Goal: Task Accomplishment & Management: Use online tool/utility

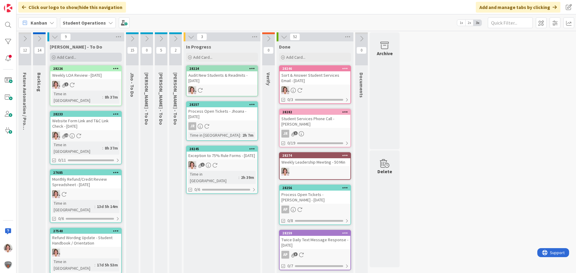
click at [56, 58] on div "Add Card..." at bounding box center [86, 57] width 72 height 9
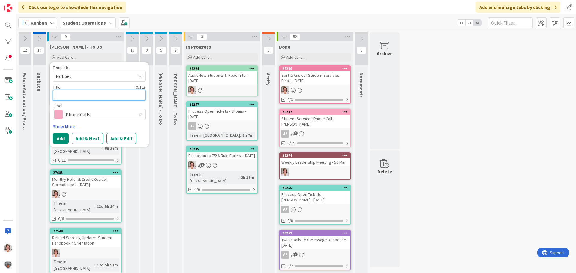
type textarea "M"
type textarea "x"
type textarea "Mi"
type textarea "x"
type textarea "Mid"
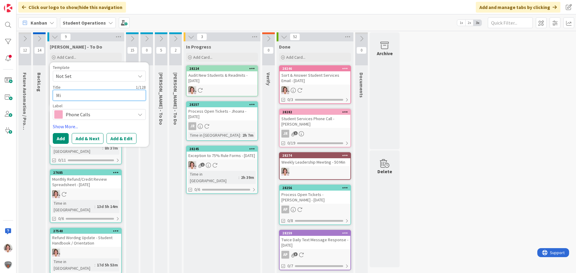
type textarea "x"
type textarea "Midd"
type textarea "x"
type textarea "Middl"
type textarea "x"
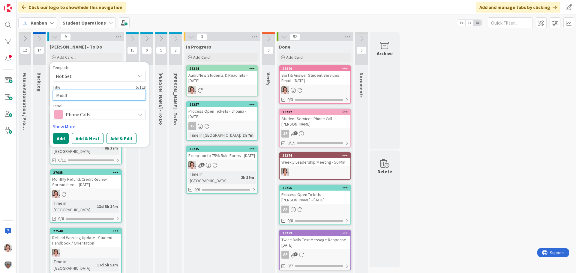
type textarea "Middle"
type textarea "x"
type textarea "Middle"
type textarea "x"
type textarea "Middle S"
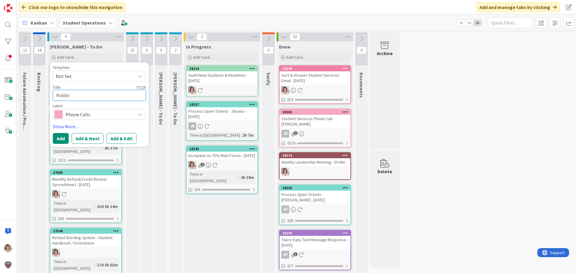
type textarea "x"
type textarea "Middle St"
type textarea "x"
type textarea "Middle Sta"
type textarea "x"
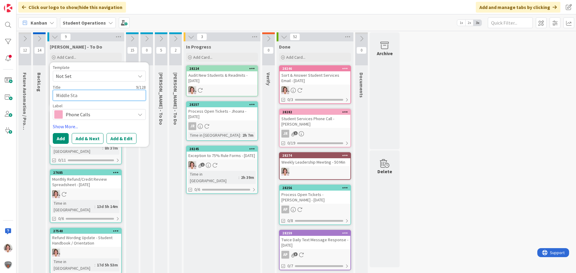
type textarea "Middle Stat"
type textarea "x"
type textarea "Middle State"
type textarea "x"
type textarea "[GEOGRAPHIC_DATA]"
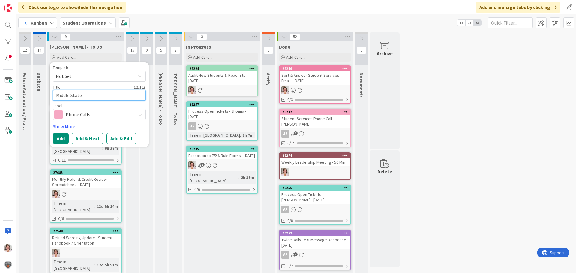
type textarea "x"
type textarea "[GEOGRAPHIC_DATA]"
type textarea "x"
type textarea "Middle States S"
type textarea "x"
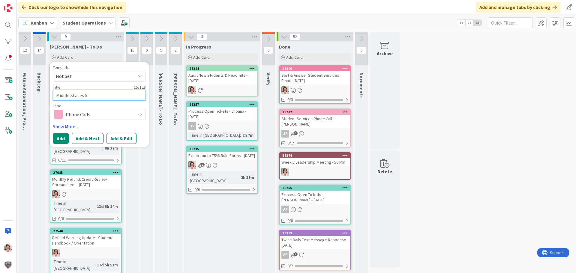
type textarea "Middle States [GEOGRAPHIC_DATA]"
type textarea "x"
type textarea "Middle States Sta"
type textarea "x"
type textarea "Middle States [PERSON_NAME]"
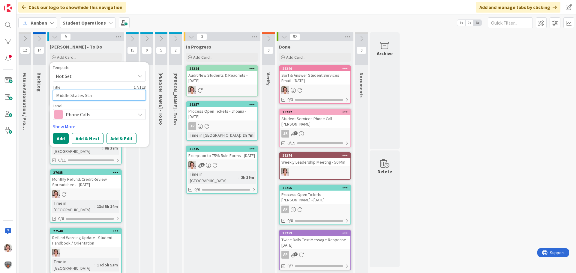
type textarea "x"
type textarea "Middle States Stand"
type textarea "x"
type textarea "Middle States Standa"
type textarea "x"
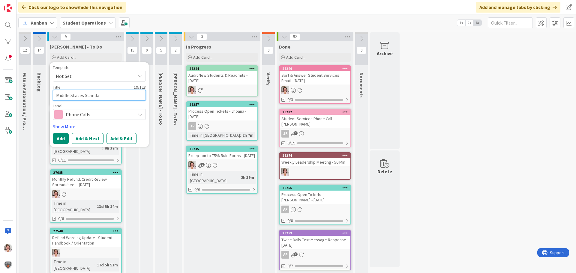
type textarea "Middle States Standar"
type textarea "x"
type textarea "Middle States Standard"
type textarea "x"
type textarea "Middle States Standards"
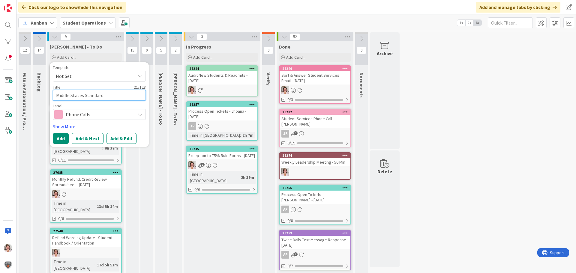
type textarea "x"
type textarea "Middle States Standards"
click at [114, 115] on span "Phone Calls" at bounding box center [99, 114] width 67 height 8
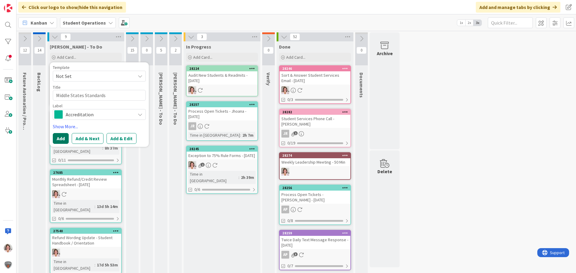
click at [62, 136] on button "Add" at bounding box center [61, 138] width 16 height 11
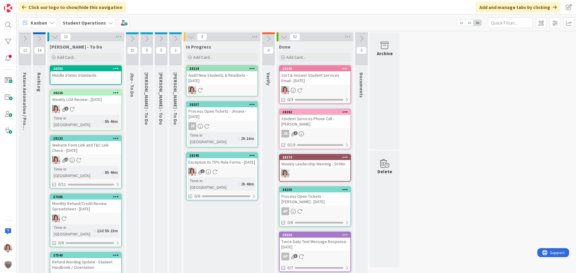
click at [117, 68] on icon at bounding box center [116, 68] width 6 height 4
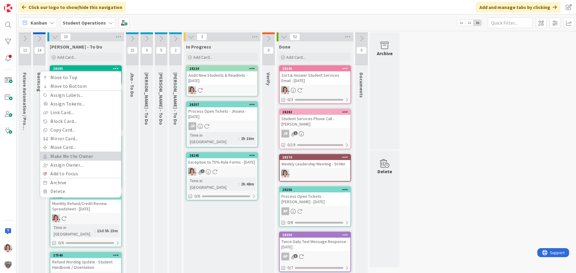
click at [79, 156] on link "Make Me the Owner" at bounding box center [80, 156] width 81 height 9
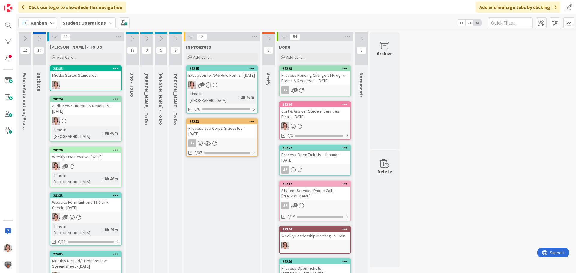
click at [227, 89] on div "1" at bounding box center [221, 85] width 71 height 8
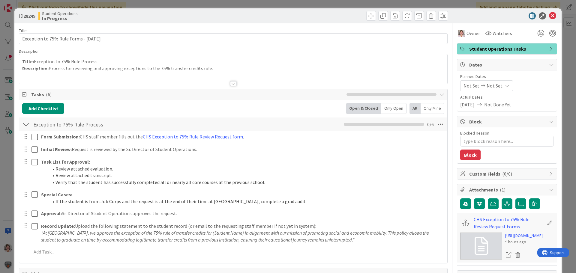
type textarea "x"
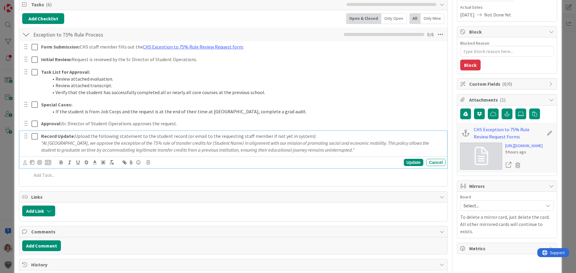
drag, startPoint x: 361, startPoint y: 151, endPoint x: 37, endPoint y: 144, distance: 324.1
click at [37, 144] on div "Record Update: Upload the following statement to the student record (or email t…" at bounding box center [233, 143] width 423 height 24
copy em ""At [GEOGRAPHIC_DATA], we approve the exception of the 75% rule of transfer cre…"
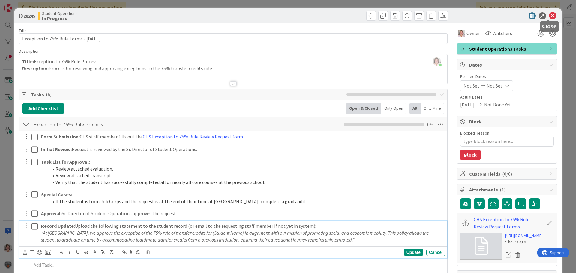
click at [549, 14] on icon at bounding box center [552, 15] width 7 height 7
